Goal: Information Seeking & Learning: Learn about a topic

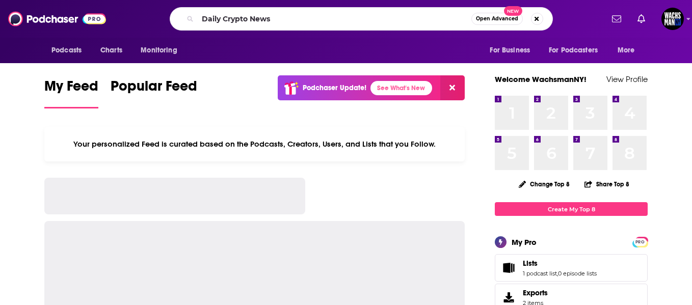
type input "Daily Crypto News"
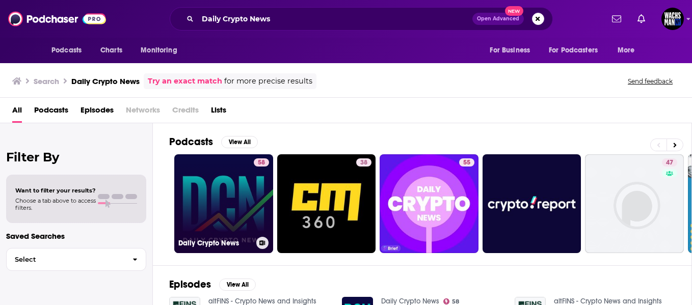
click at [232, 189] on link "58 Daily Crypto News" at bounding box center [223, 203] width 99 height 99
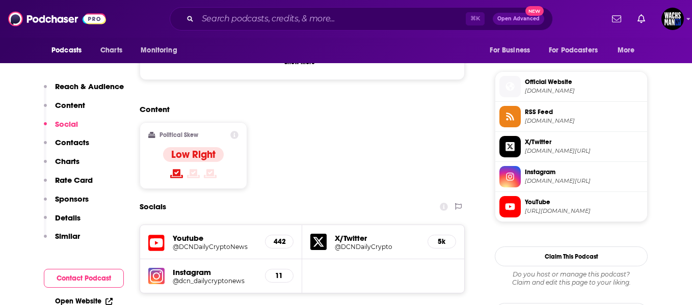
scroll to position [847, 0]
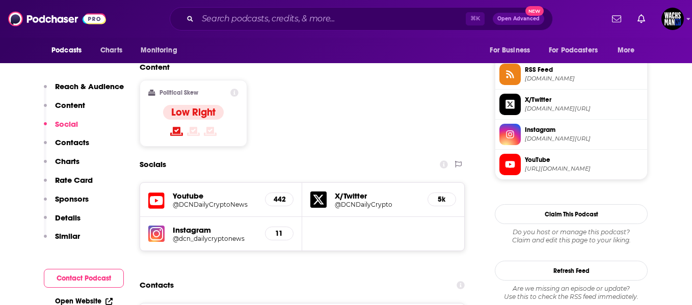
click at [371, 183] on div "X/Twitter @DCNDailyCrypto 5k" at bounding box center [383, 200] width 162 height 34
click at [357, 201] on h5 "@DCNDailyCrypto" at bounding box center [377, 205] width 85 height 8
